Goal: Complete Application Form: Complete application form

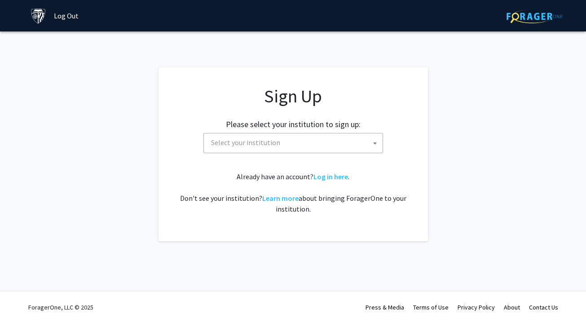
click at [212, 141] on span "Select your institution" at bounding box center [245, 142] width 69 height 9
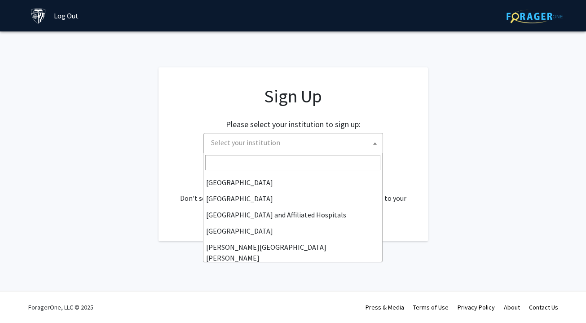
scroll to position [138, 0]
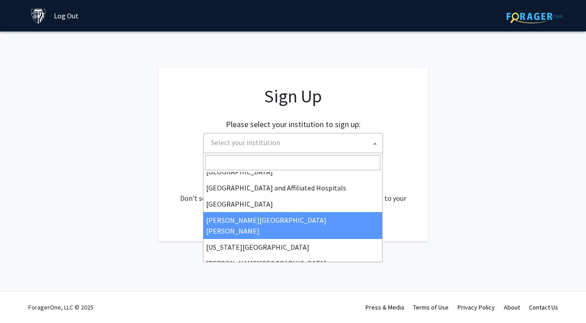
select select "1"
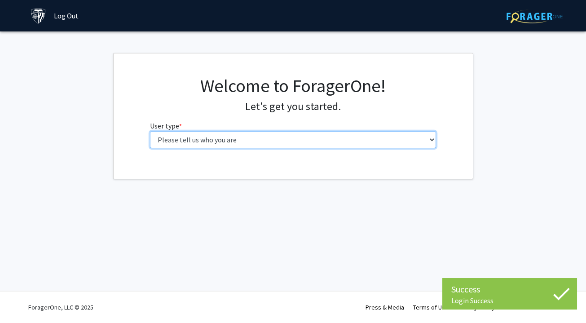
click at [343, 140] on select "Please tell us who you are Undergraduate Student Master's Student Doctoral Cand…" at bounding box center [293, 139] width 286 height 17
select select "2: masters"
click at [150, 131] on select "Please tell us who you are Undergraduate Student Master's Student Doctoral Cand…" at bounding box center [293, 139] width 286 height 17
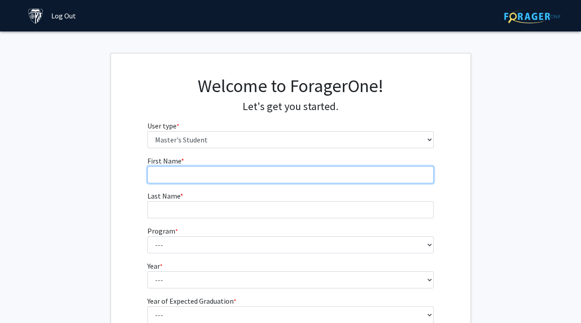
click at [323, 171] on input "First Name * required" at bounding box center [290, 174] width 286 height 17
type input "[PERSON_NAME]"
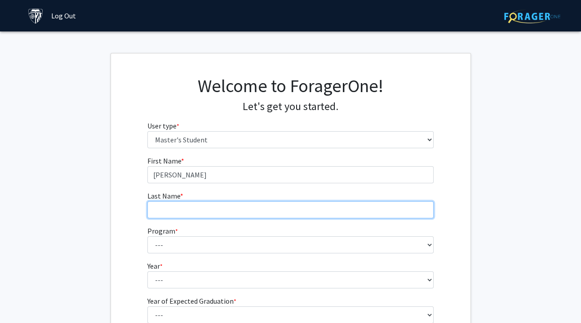
type input "[PERSON_NAME]"
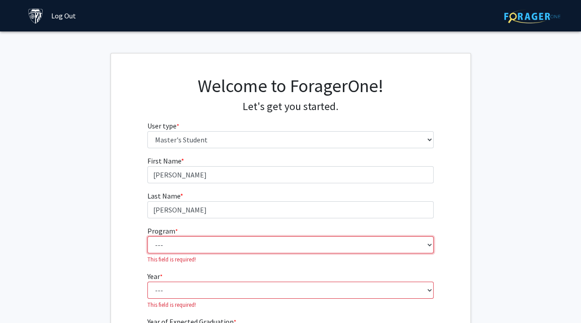
click at [230, 245] on select "--- Anatomy Education Applied and Computational Mathematics Applied Biomedical …" at bounding box center [290, 244] width 286 height 17
select select "29: 19"
click at [147, 236] on select "--- Anatomy Education Applied and Computational Mathematics Applied Biomedical …" at bounding box center [290, 244] width 286 height 17
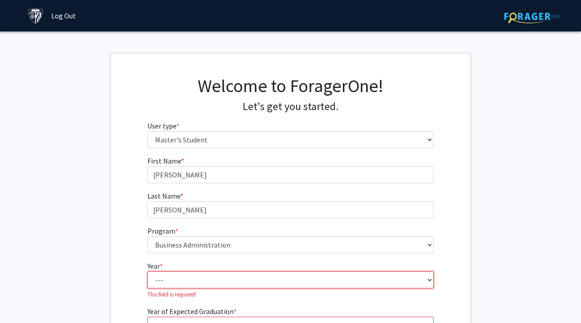
click at [167, 273] on select "--- First Year Second Year" at bounding box center [290, 279] width 286 height 17
select select "2: second_year"
click at [147, 271] on select "--- First Year Second Year" at bounding box center [290, 279] width 286 height 17
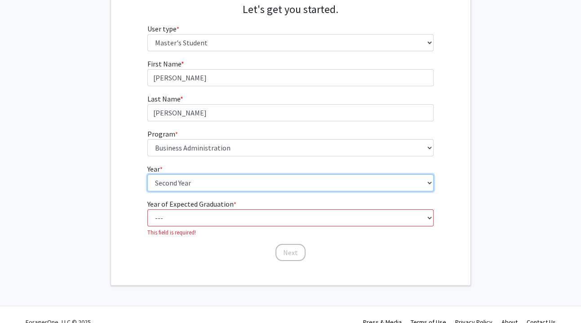
scroll to position [103, 0]
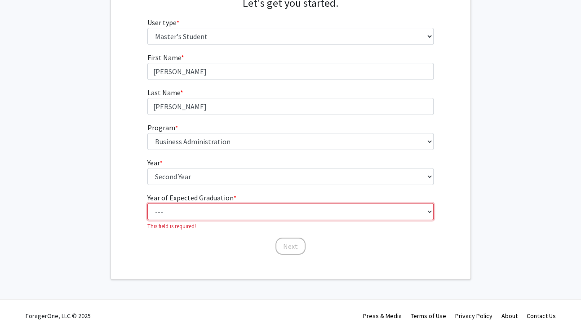
click at [208, 209] on select "--- 2025 2026 2027 2028 2029 2030 2031 2032 2033 2034" at bounding box center [290, 211] width 286 height 17
select select "2: 2026"
click at [147, 205] on select "--- 2025 2026 2027 2028 2029 2030 2031 2032 2033 2034" at bounding box center [290, 211] width 286 height 17
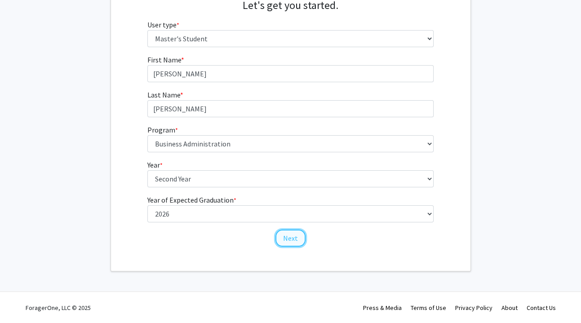
click at [278, 232] on button "Next" at bounding box center [290, 238] width 30 height 17
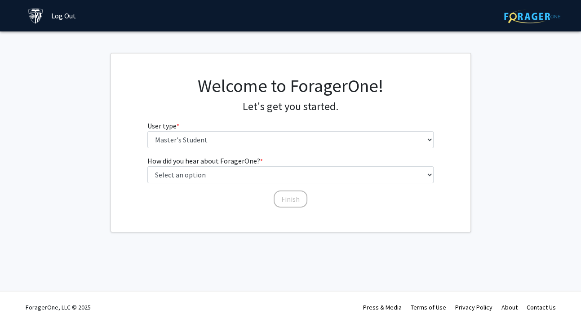
scroll to position [0, 0]
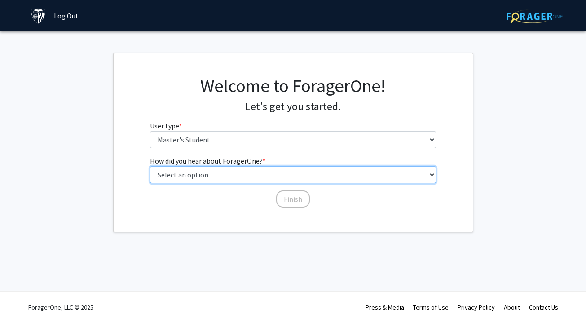
click at [248, 175] on select "Select an option Peer/student recommendation Faculty/staff recommendation Unive…" at bounding box center [293, 174] width 286 height 17
select select "2: faculty_recommendation"
click at [150, 166] on select "Select an option Peer/student recommendation Faculty/staff recommendation Unive…" at bounding box center [293, 174] width 286 height 17
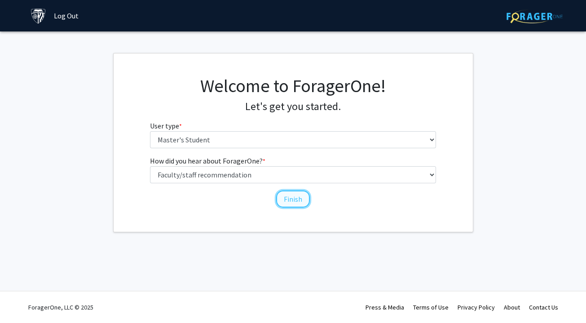
click at [298, 199] on button "Finish" at bounding box center [293, 198] width 34 height 17
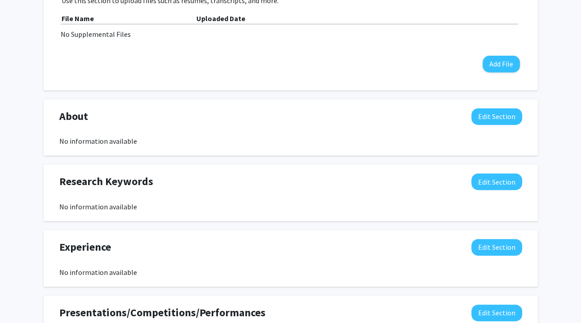
scroll to position [361, 0]
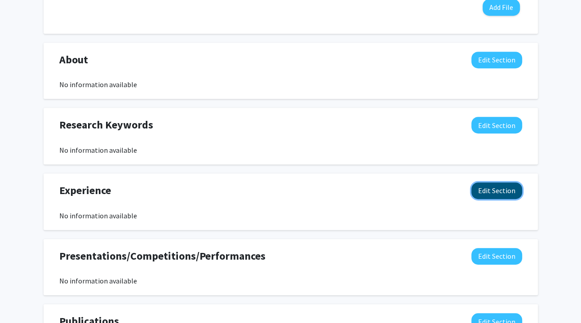
click at [495, 185] on button "Edit Section" at bounding box center [496, 190] width 51 height 17
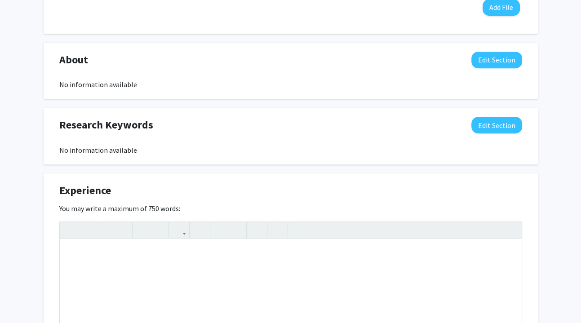
scroll to position [0, 0]
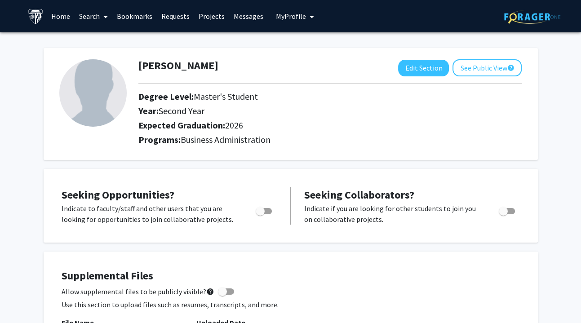
click at [81, 18] on link "Search" at bounding box center [94, 15] width 38 height 31
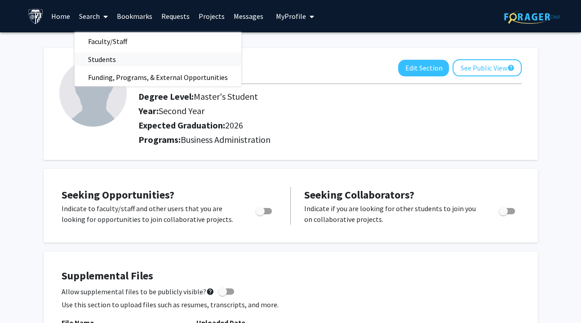
click at [97, 62] on span "Students" at bounding box center [102, 59] width 55 height 18
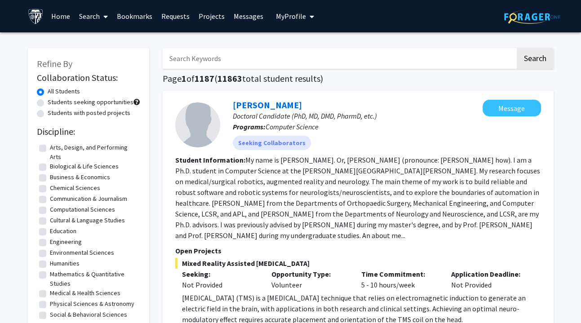
click at [216, 18] on link "Projects" at bounding box center [211, 15] width 35 height 31
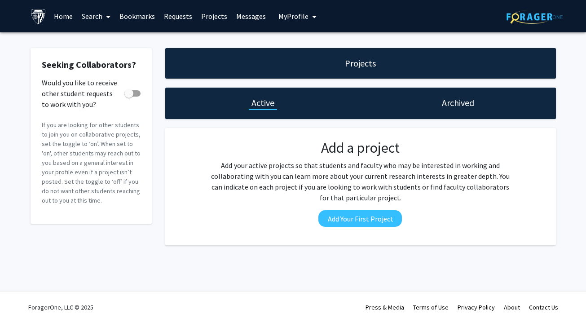
click at [186, 20] on link "Requests" at bounding box center [177, 15] width 37 height 31
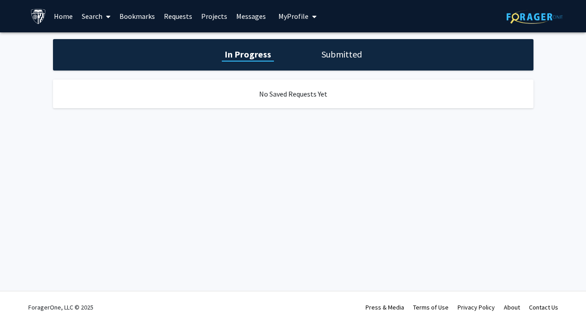
click at [85, 14] on link "Search" at bounding box center [96, 15] width 38 height 31
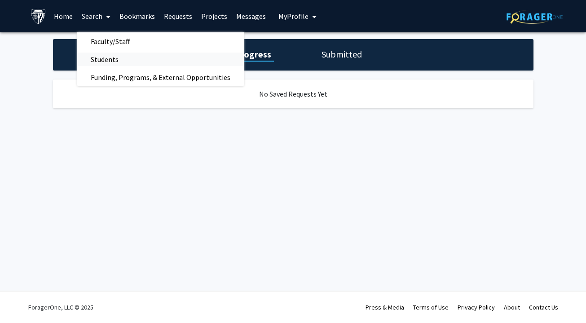
click at [123, 55] on span "Students" at bounding box center [104, 59] width 55 height 18
